Goal: Information Seeking & Learning: Check status

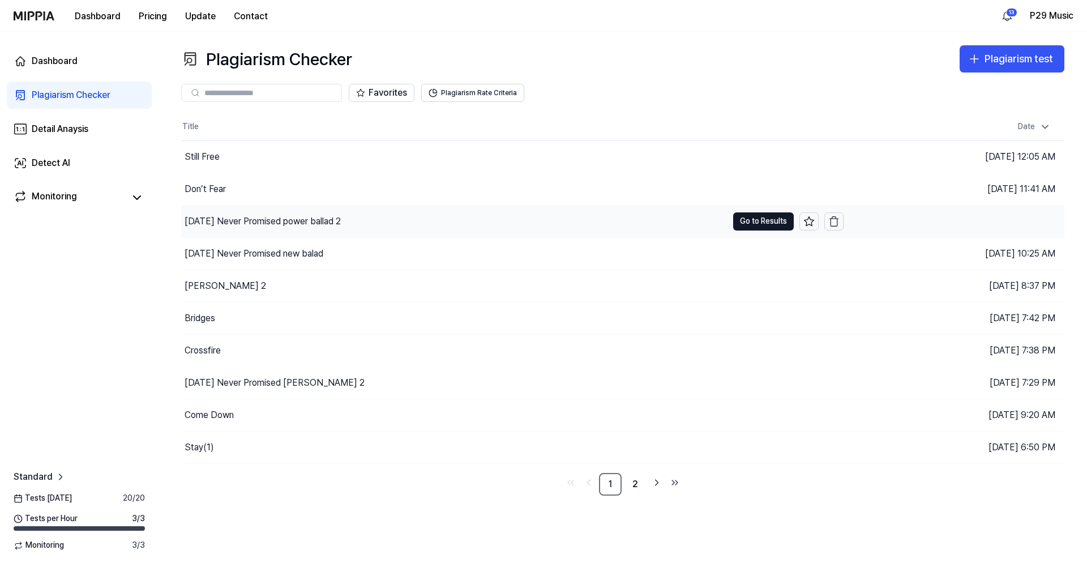
click at [317, 224] on div "[DATE] Never Promised power ballad 2" at bounding box center [263, 222] width 156 height 14
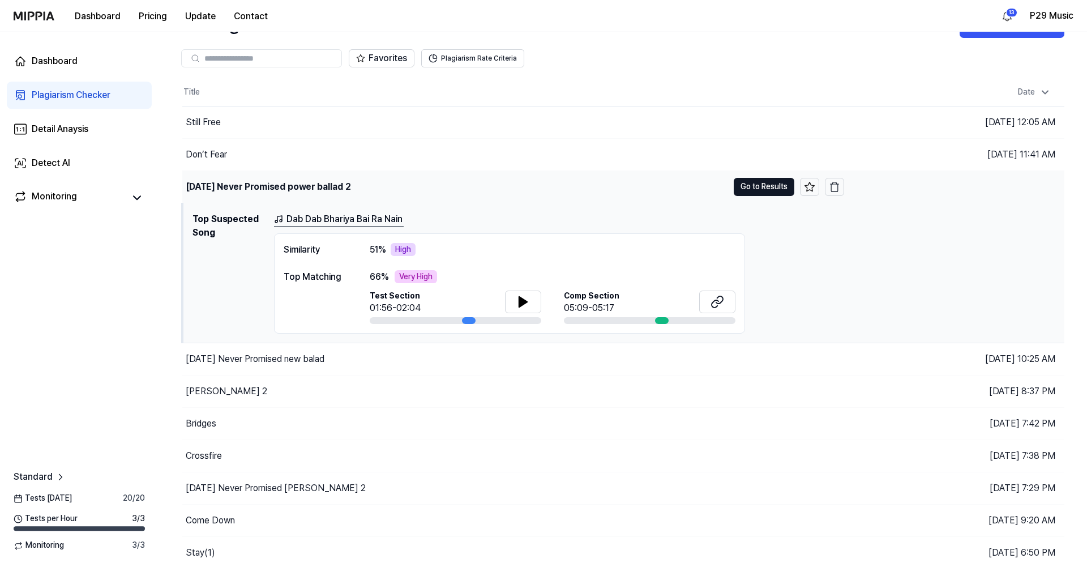
scroll to position [66, 0]
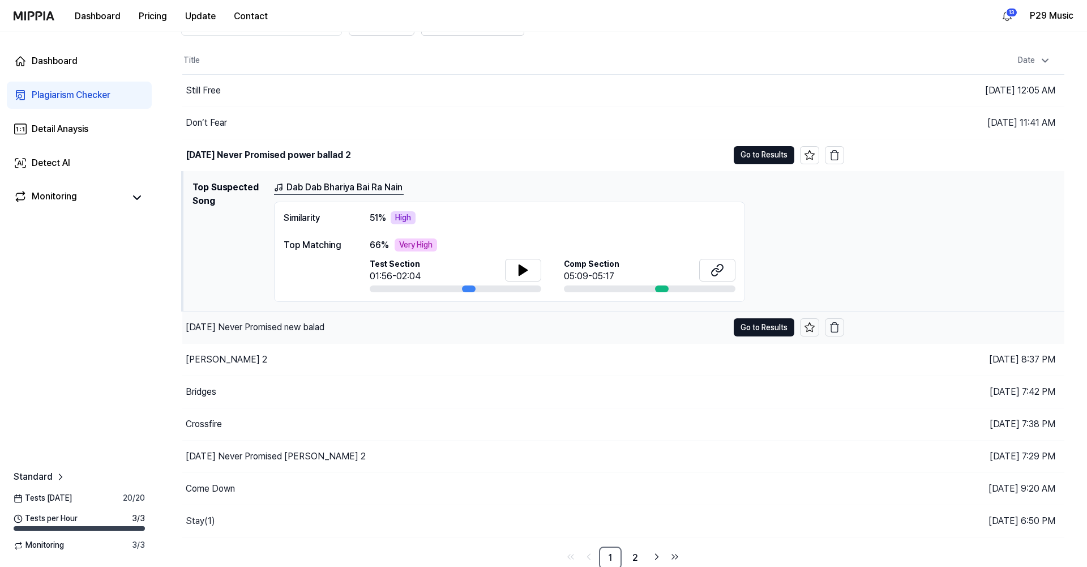
click at [290, 334] on div "[DATE] Never Promised new balad" at bounding box center [455, 327] width 546 height 32
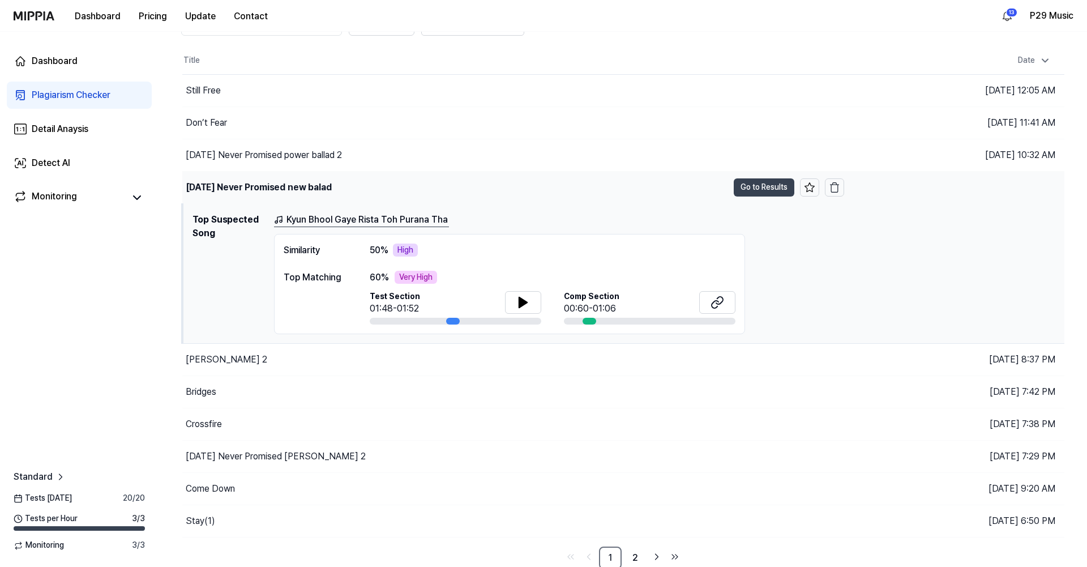
click at [760, 195] on button "Go to Results" at bounding box center [764, 187] width 61 height 18
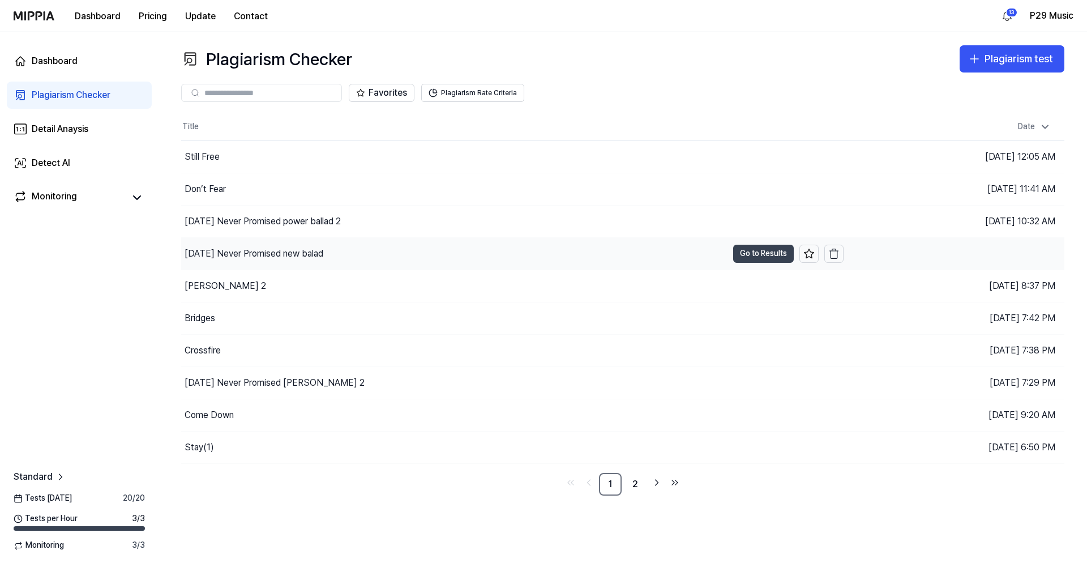
scroll to position [0, 0]
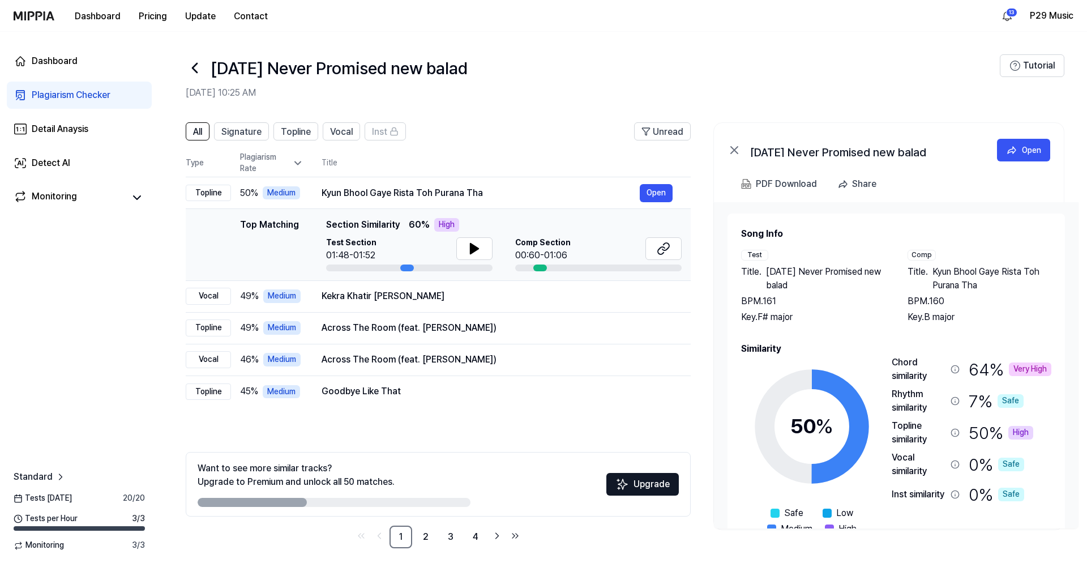
scroll to position [3, 0]
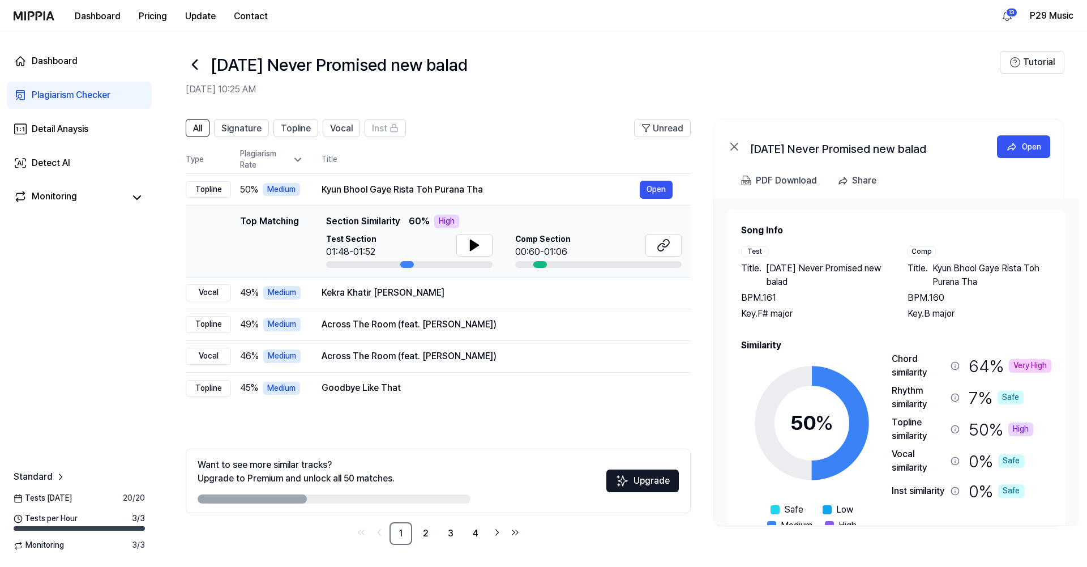
click at [195, 65] on icon at bounding box center [195, 64] width 18 height 18
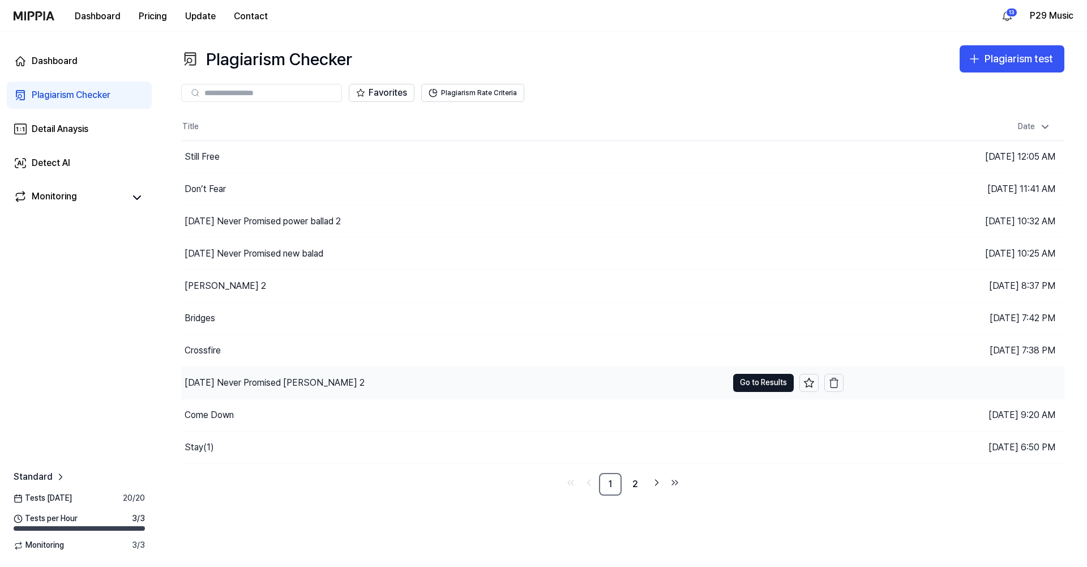
click at [297, 384] on div "[DATE] Never Promised [PERSON_NAME] 2" at bounding box center [275, 383] width 180 height 14
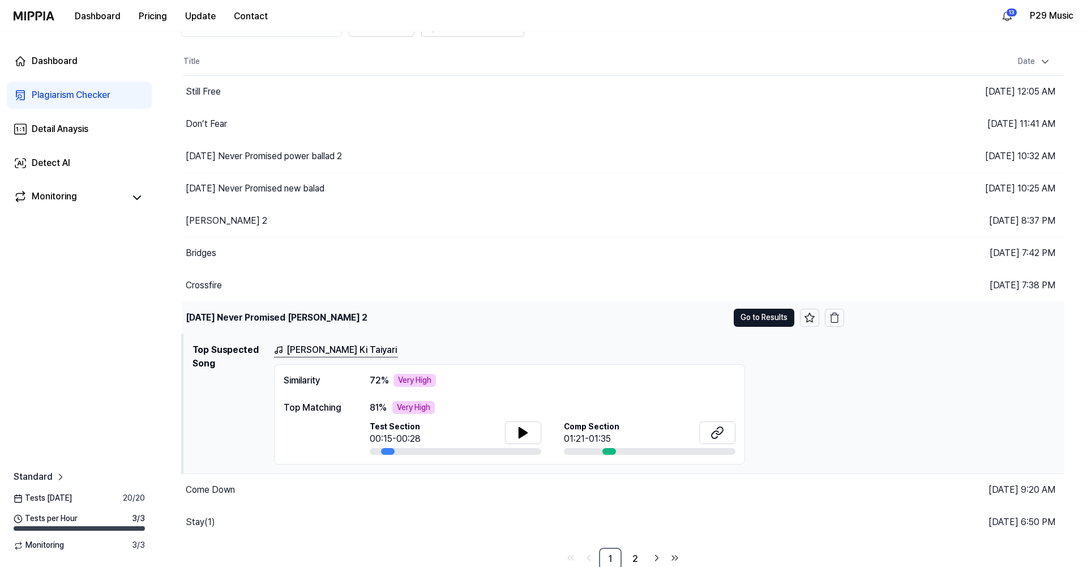
scroll to position [66, 0]
click at [747, 304] on td "[DATE] Never Promised [PERSON_NAME] 2 Go to Results" at bounding box center [513, 317] width 662 height 32
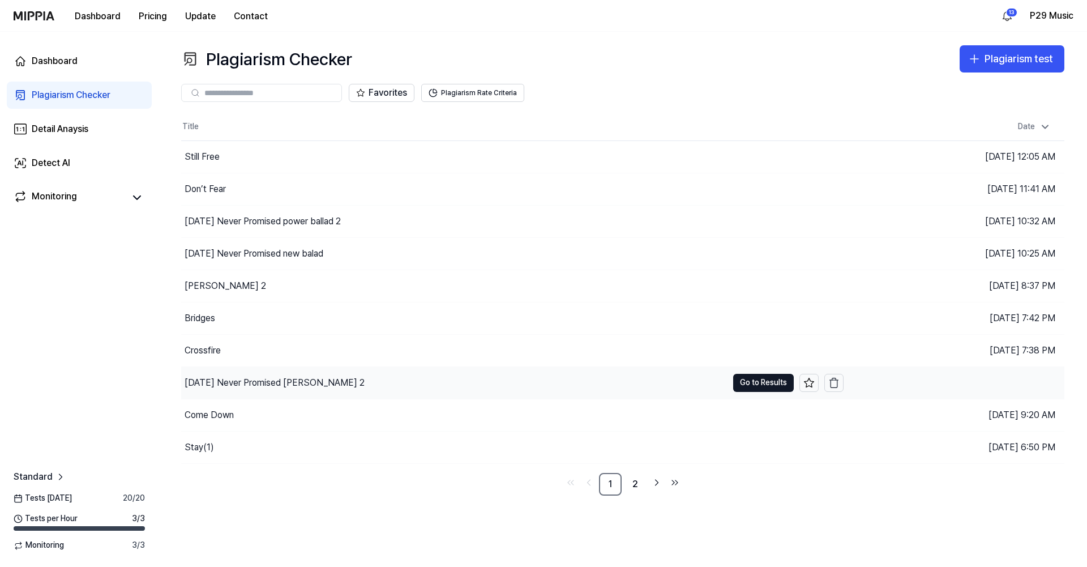
scroll to position [0, 0]
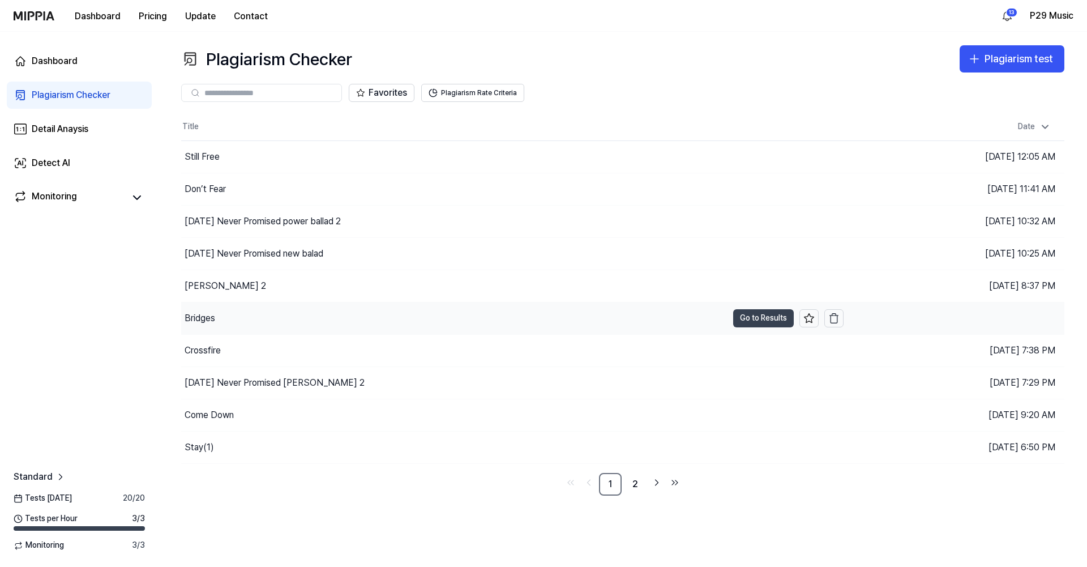
click at [753, 324] on button "Go to Results" at bounding box center [763, 318] width 61 height 18
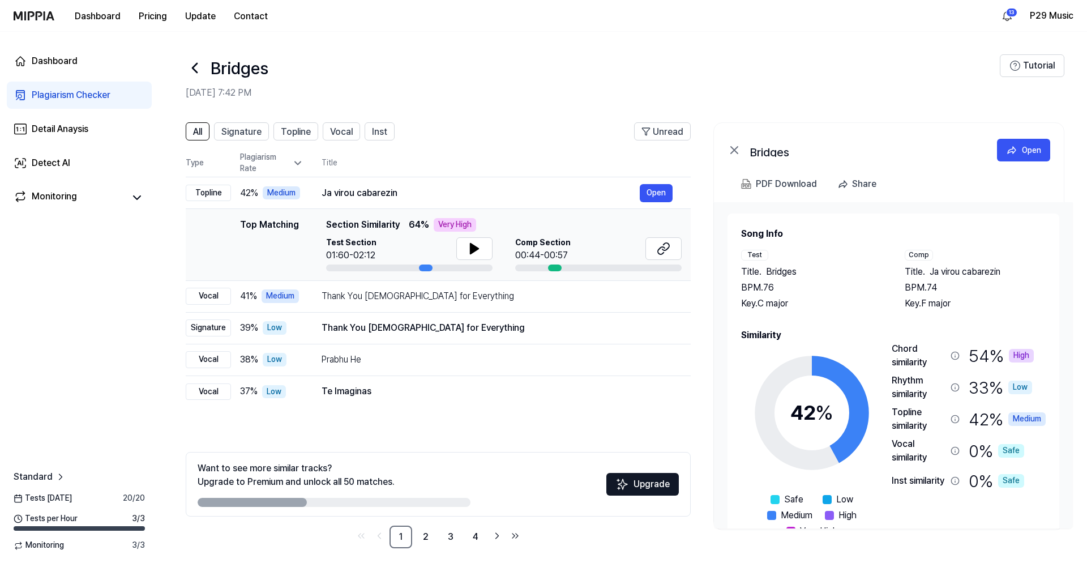
scroll to position [3, 0]
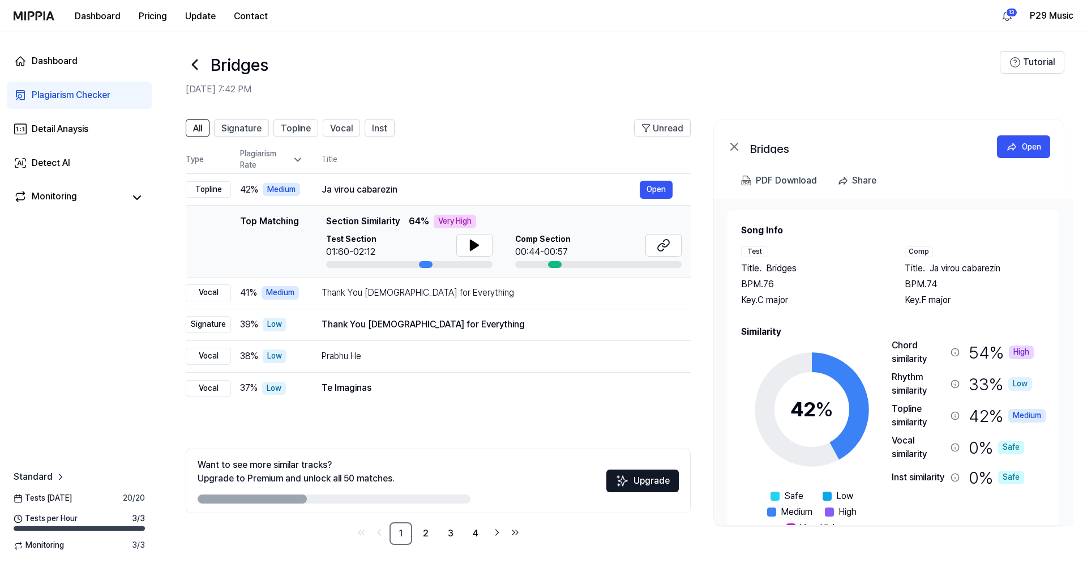
click at [197, 71] on icon at bounding box center [195, 64] width 18 height 18
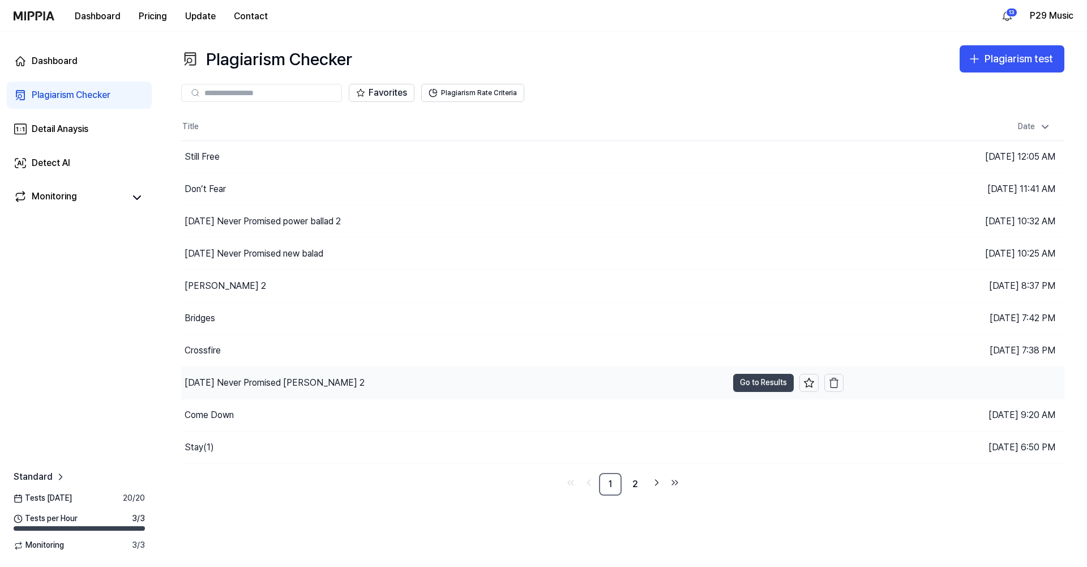
click at [743, 383] on button "Go to Results" at bounding box center [763, 383] width 61 height 18
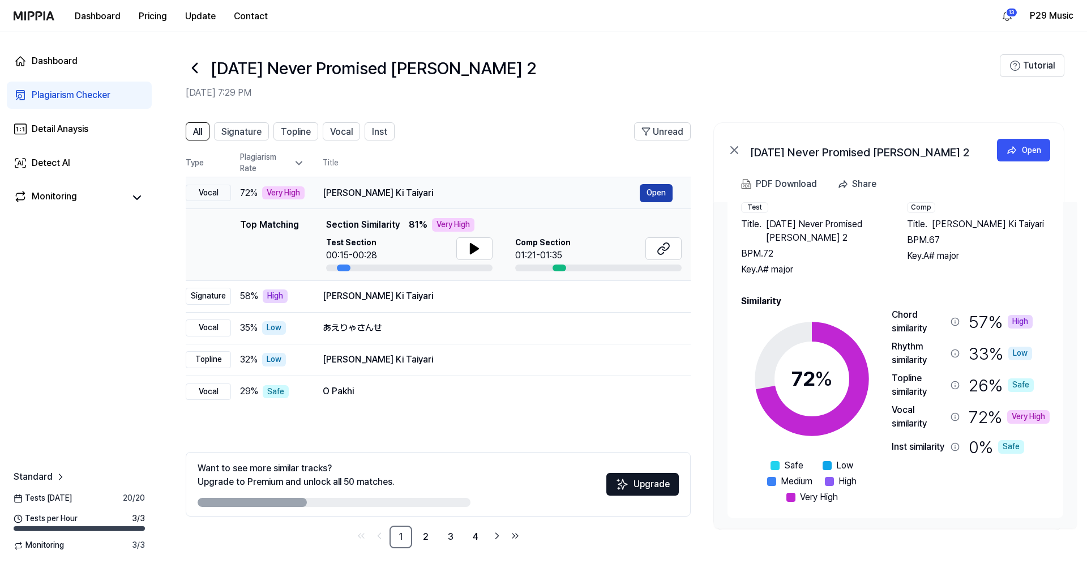
click at [657, 193] on button "Open" at bounding box center [656, 193] width 33 height 18
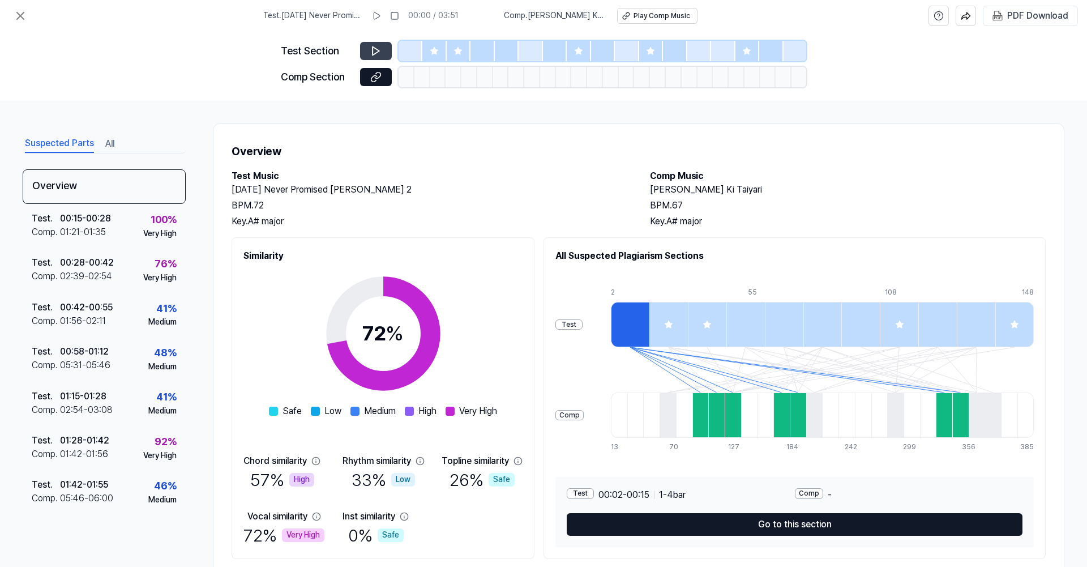
click at [374, 52] on icon at bounding box center [375, 50] width 11 height 11
click at [379, 50] on icon at bounding box center [376, 51] width 7 height 8
click at [380, 52] on icon at bounding box center [375, 50] width 11 height 11
click at [433, 187] on h2 "[DATE] Never Promised [PERSON_NAME] 2" at bounding box center [430, 190] width 396 height 14
click at [388, 45] on button at bounding box center [376, 51] width 32 height 18
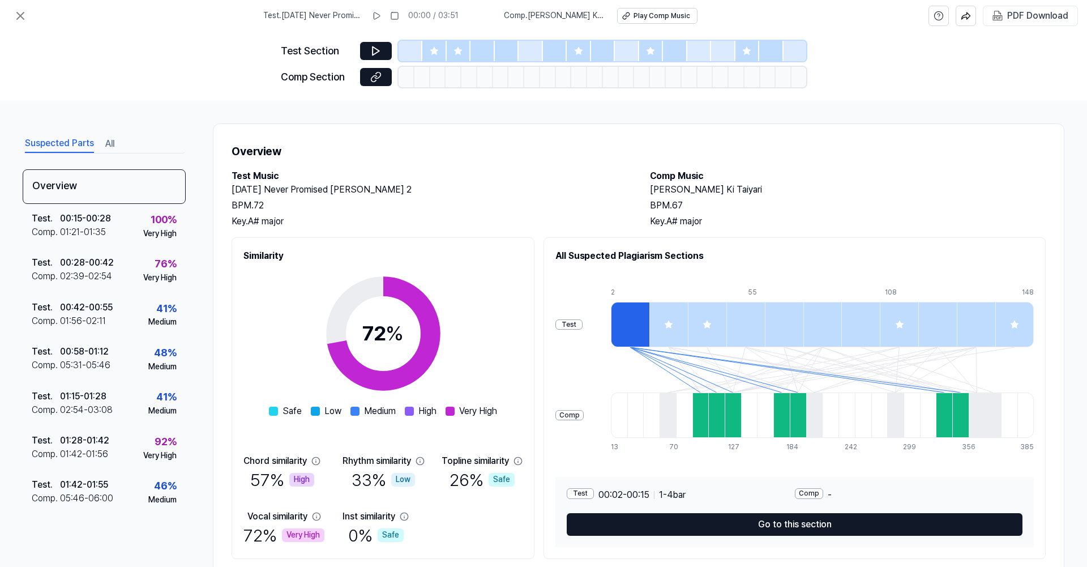
scroll to position [32, 0]
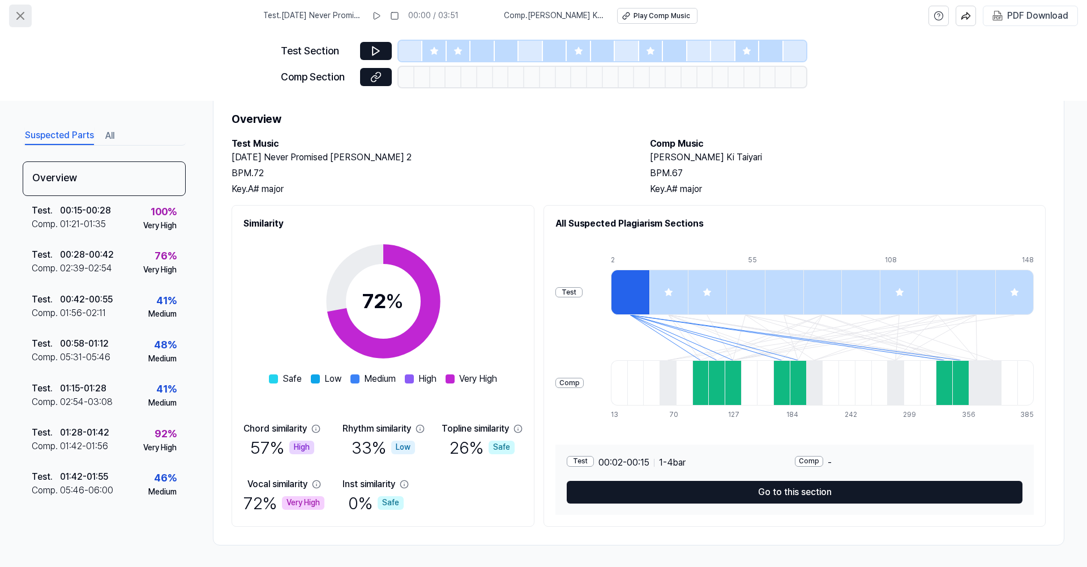
click at [13, 15] on button at bounding box center [20, 16] width 23 height 23
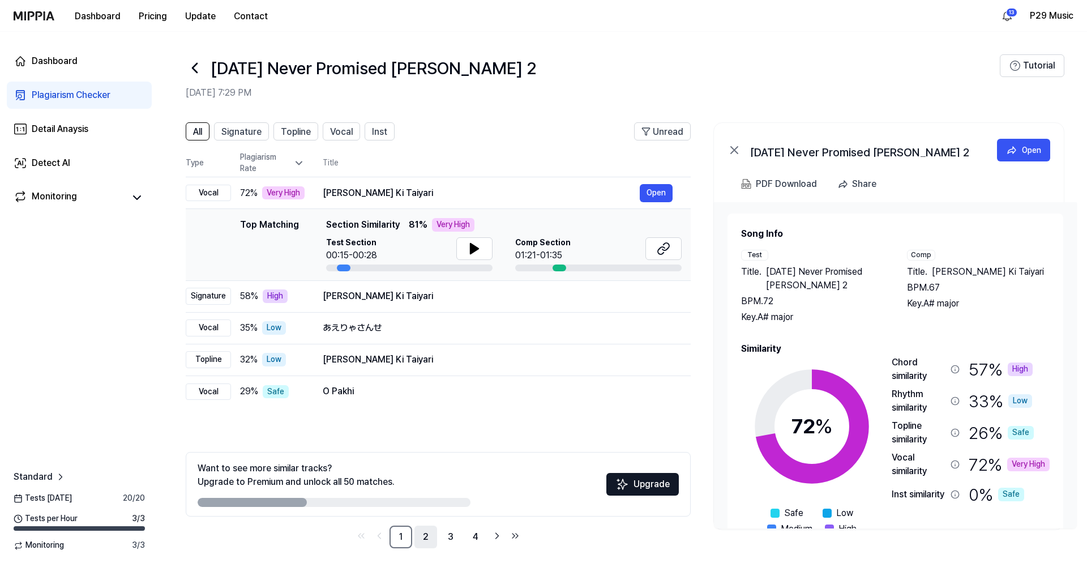
click at [426, 535] on link "2" at bounding box center [425, 536] width 23 height 23
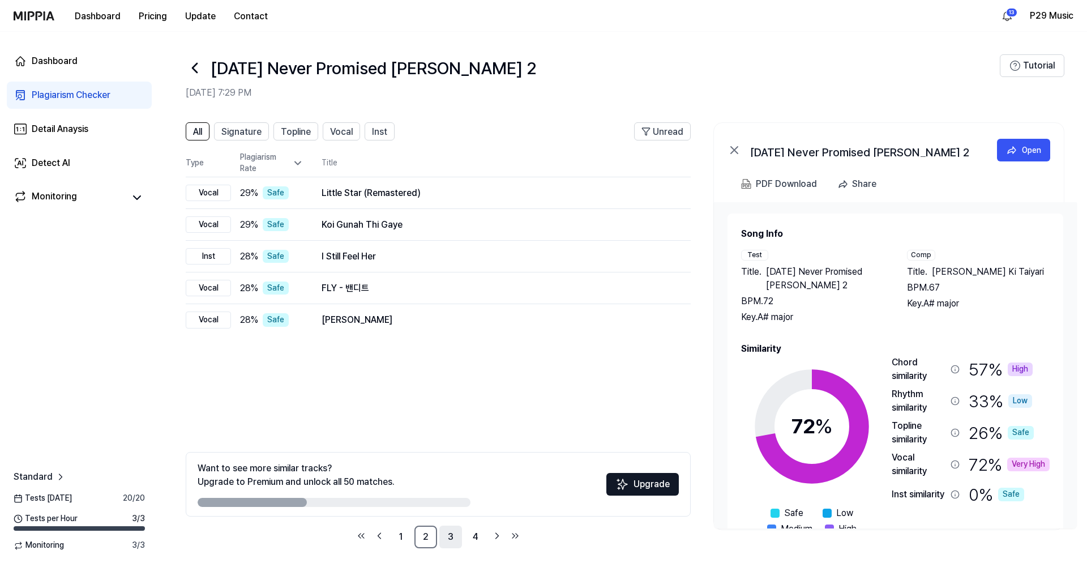
click at [448, 539] on link "3" at bounding box center [450, 536] width 23 height 23
click at [475, 543] on link "4" at bounding box center [475, 536] width 23 height 23
click at [395, 539] on link "1" at bounding box center [401, 536] width 23 height 23
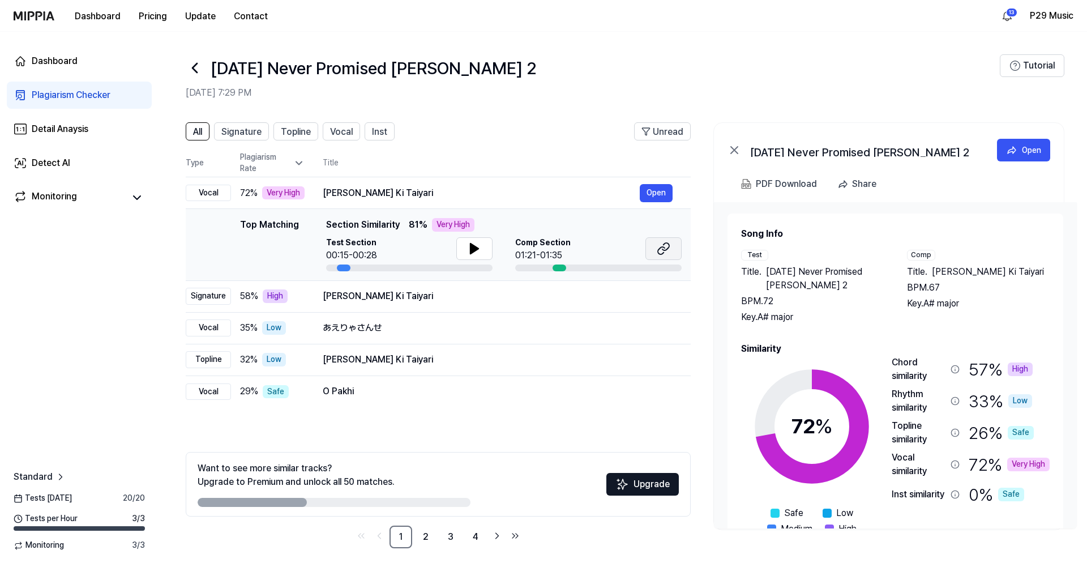
click at [664, 244] on icon at bounding box center [666, 246] width 7 height 7
